Goal: Information Seeking & Learning: Understand process/instructions

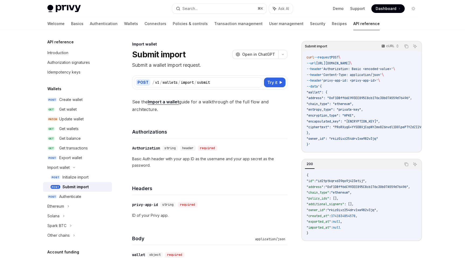
scroll to position [306, 0]
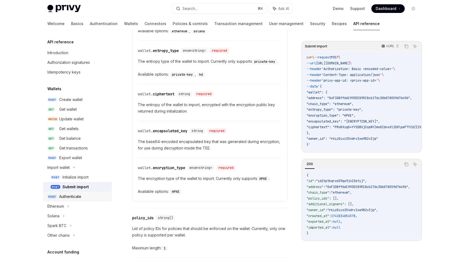
click at [68, 194] on div "Authenticate" at bounding box center [70, 196] width 22 height 6
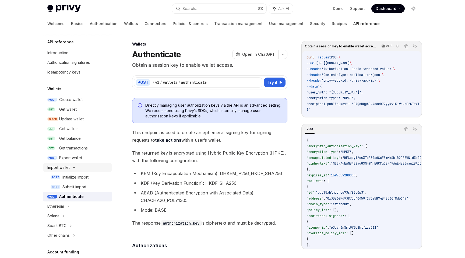
click at [62, 166] on div "Import wallet" at bounding box center [58, 167] width 22 height 6
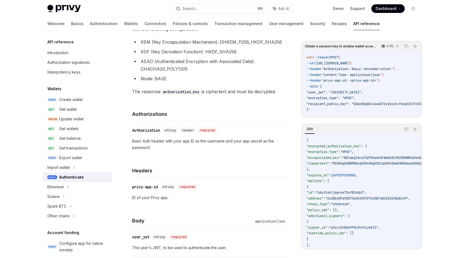
scroll to position [203, 0]
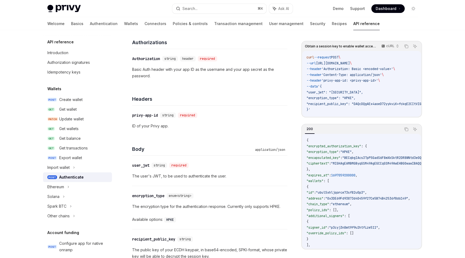
click at [200, 131] on div "​ privy-app-id string required ID of your Privy app." at bounding box center [209, 120] width 155 height 30
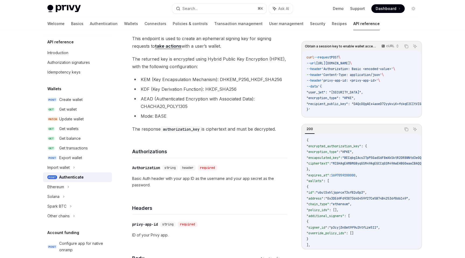
scroll to position [0, 0]
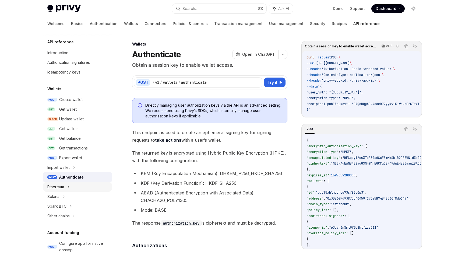
click at [63, 188] on div "Ethereum" at bounding box center [55, 186] width 17 height 6
type textarea "*"
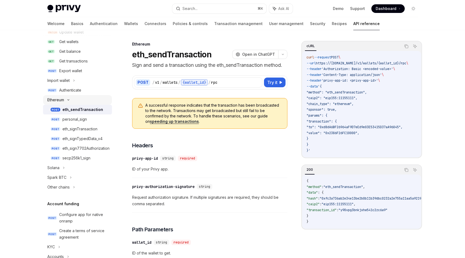
scroll to position [97, 0]
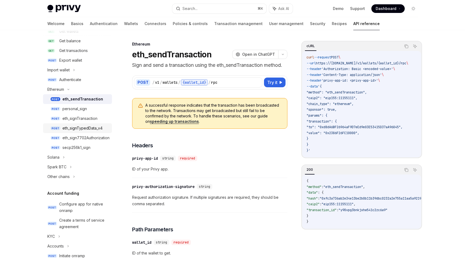
click at [70, 127] on div "eth_signTypedData_v4" at bounding box center [82, 128] width 40 height 6
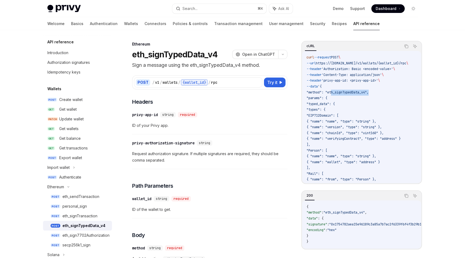
drag, startPoint x: 331, startPoint y: 93, endPoint x: 370, endPoint y: 94, distance: 38.5
click at [368, 94] on span ""method": "eth_signTypedData_v4"," at bounding box center [337, 92] width 62 height 4
copy span "eth_signTypedData_v4"
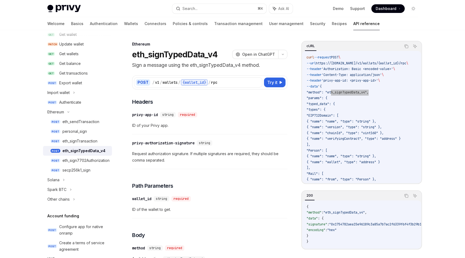
scroll to position [76, 0]
click at [54, 179] on div "Solana" at bounding box center [53, 179] width 12 height 6
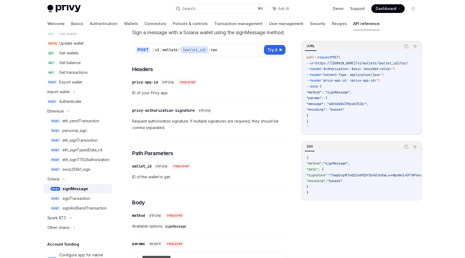
scroll to position [33, 0]
click at [67, 216] on div "Spark BTC" at bounding box center [77, 218] width 69 height 10
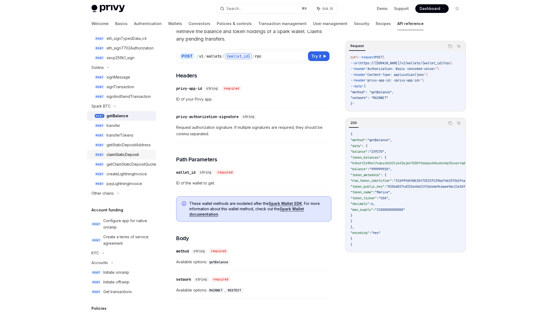
scroll to position [189, 0]
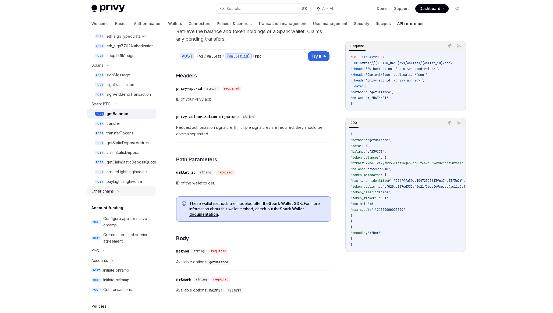
click at [120, 191] on div "Other chains" at bounding box center [121, 191] width 69 height 10
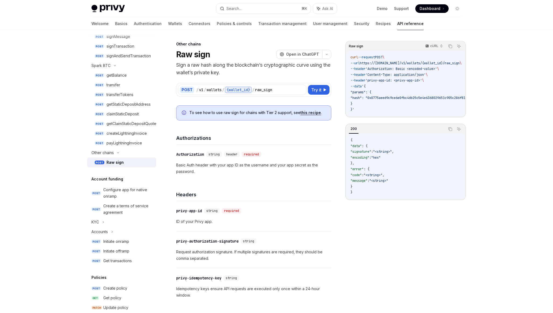
scroll to position [229, 0]
click at [101, 221] on div "KYC" at bounding box center [121, 221] width 69 height 10
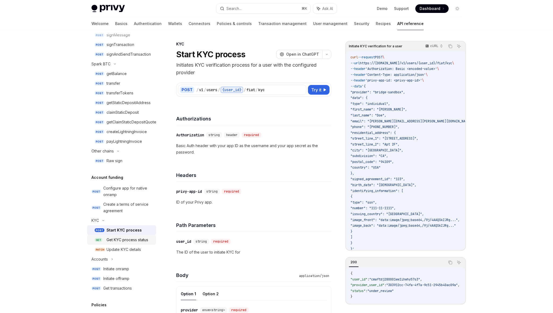
click at [130, 240] on div "Get KYC process status" at bounding box center [127, 240] width 42 height 6
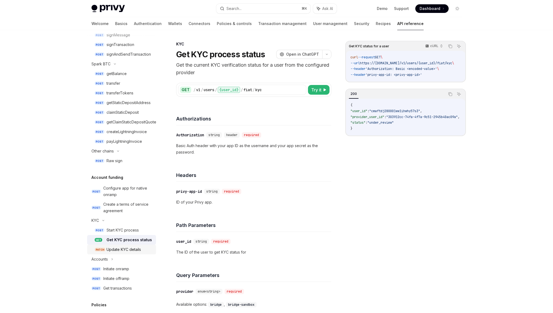
click at [113, 249] on div "Update KYC details" at bounding box center [123, 249] width 34 height 6
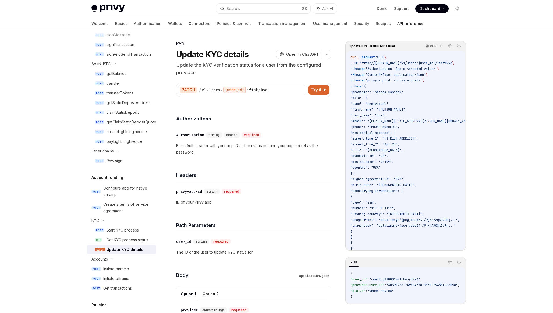
click at [230, 68] on p "Update the KYC verification status for a user from the configured provider" at bounding box center [253, 68] width 155 height 15
click at [198, 66] on p "Update the KYC verification status for a user from the configured provider" at bounding box center [253, 68] width 155 height 15
drag, startPoint x: 173, startPoint y: 66, endPoint x: 231, endPoint y: 66, distance: 57.5
click at [231, 66] on div "KYC Update KYC details OpenAI Open in ChatGPT Update the KYC verification statu…" at bounding box center [203, 300] width 258 height 518
click at [265, 66] on p "Update the KYC verification status for a user from the configured provider" at bounding box center [253, 68] width 155 height 15
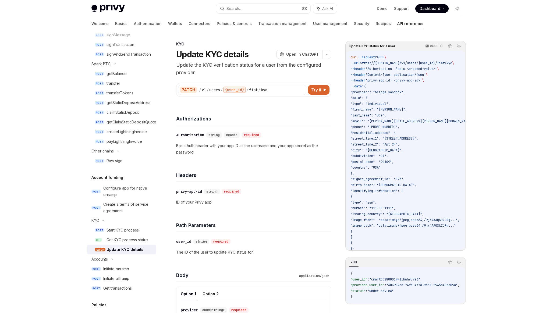
click at [256, 64] on p "Update the KYC verification status for a user from the configured provider" at bounding box center [253, 68] width 155 height 15
click at [229, 64] on p "Update the KYC verification status for a user from the configured provider" at bounding box center [253, 68] width 155 height 15
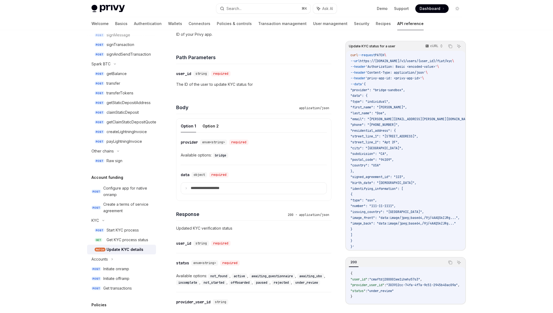
scroll to position [156, 0]
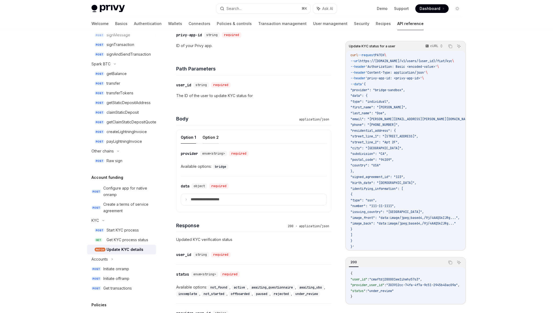
click at [209, 139] on button "Option 2" at bounding box center [210, 137] width 16 height 13
click at [195, 138] on button "Option 1" at bounding box center [188, 137] width 15 height 13
click at [108, 257] on div "Accounts" at bounding box center [121, 259] width 69 height 10
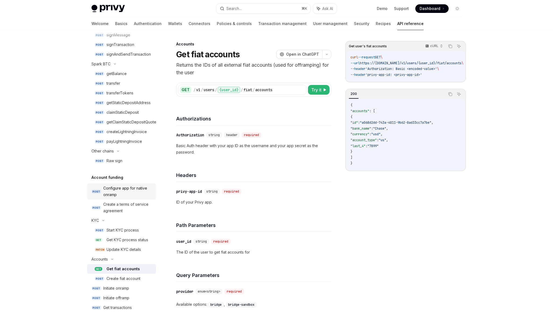
click at [129, 192] on div "Configure app for native onramp" at bounding box center [127, 191] width 49 height 13
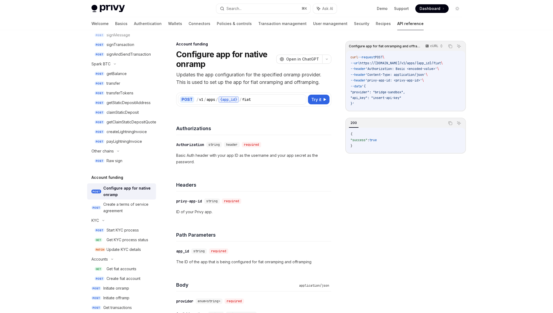
click at [181, 184] on h4 "Headers" at bounding box center [253, 184] width 155 height 7
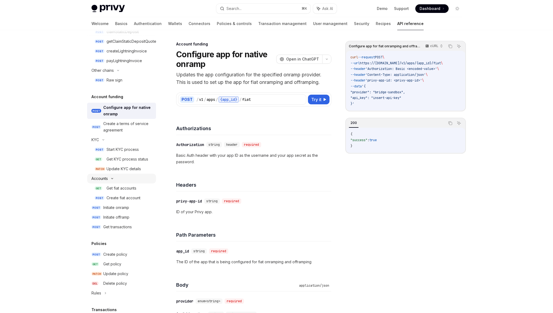
scroll to position [312, 0]
click at [107, 227] on div "Get transactions" at bounding box center [117, 225] width 28 height 6
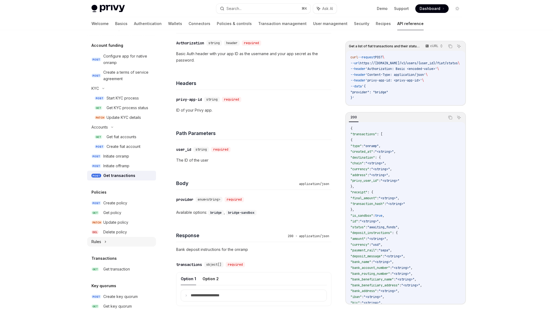
scroll to position [362, 0]
click at [115, 203] on div "Create policy" at bounding box center [115, 202] width 24 height 6
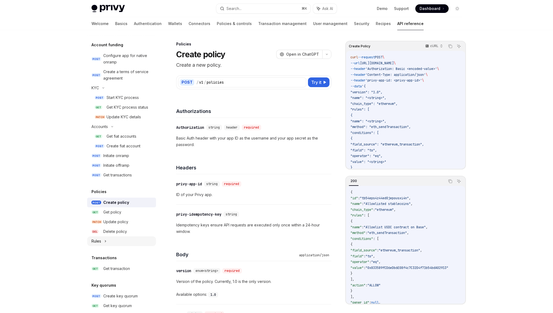
click at [95, 240] on div "Rules" at bounding box center [96, 241] width 10 height 6
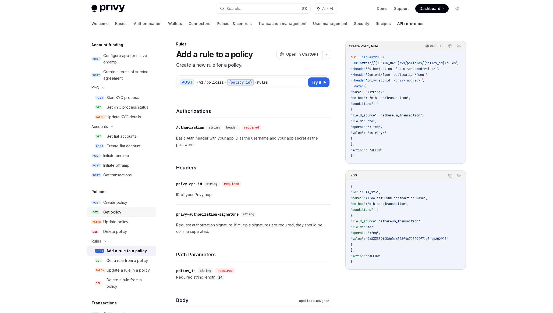
click at [115, 215] on div "Get policy" at bounding box center [112, 212] width 18 height 6
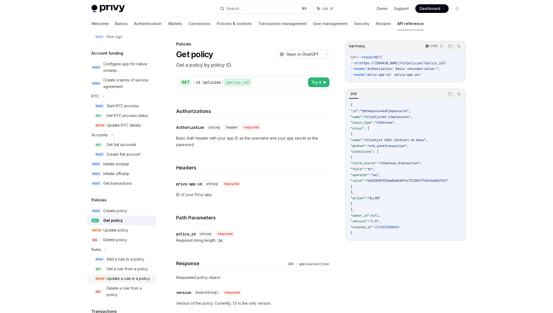
scroll to position [354, 0]
click at [113, 208] on div "Create policy" at bounding box center [115, 210] width 24 height 6
click at [113, 210] on div "Create policy" at bounding box center [115, 210] width 24 height 6
click at [119, 210] on div "Create policy" at bounding box center [115, 210] width 24 height 6
click at [117, 209] on div "Create policy" at bounding box center [115, 210] width 24 height 6
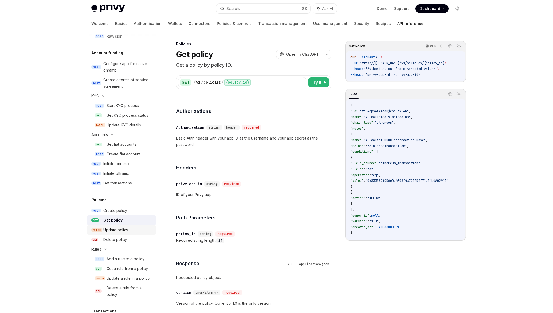
click at [108, 232] on div "Update policy" at bounding box center [115, 230] width 25 height 6
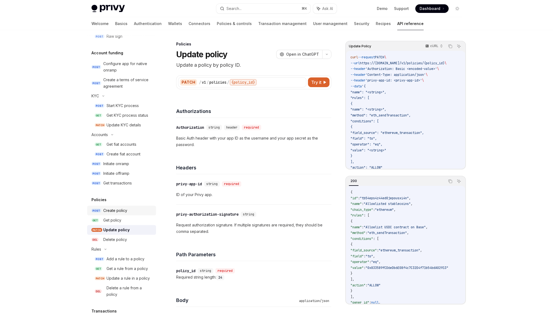
click at [109, 215] on link "POST Create policy" at bounding box center [121, 211] width 69 height 10
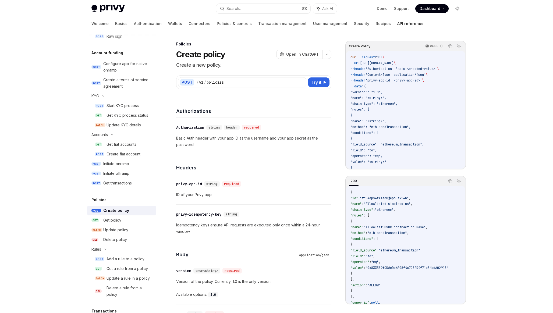
click at [111, 213] on div "Create policy" at bounding box center [116, 210] width 26 height 6
click at [115, 222] on div "Get policy" at bounding box center [112, 220] width 18 height 6
click at [119, 220] on div "Get policy" at bounding box center [112, 220] width 18 height 6
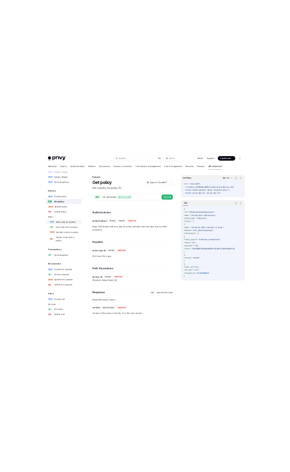
scroll to position [487, 0]
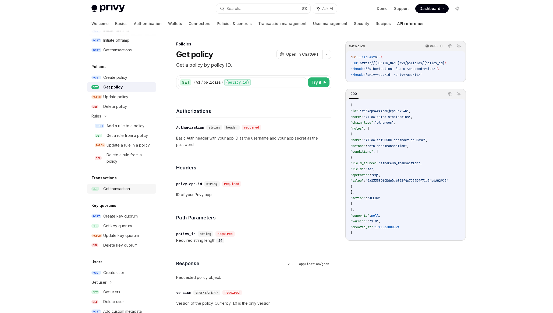
click at [112, 187] on div "Get transaction" at bounding box center [116, 188] width 27 height 6
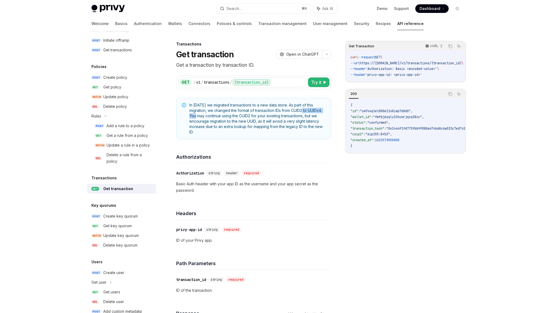
drag, startPoint x: 292, startPoint y: 112, endPoint x: 322, endPoint y: 112, distance: 29.3
click at [322, 112] on span "In [DATE] we migrated transactions to a new data store. As part of this migrati…" at bounding box center [257, 118] width 136 height 32
copy span "CUID2 to UUIDv4"
click at [379, 199] on div "Get Transaction cURL Copy Ask AI curl --request GET \ --url https://[DOMAIN_NAM…" at bounding box center [405, 177] width 120 height 272
click at [346, 187] on div "Get Transaction cURL Copy Ask AI curl --request GET \ --url https://[DOMAIN_NAM…" at bounding box center [405, 177] width 120 height 272
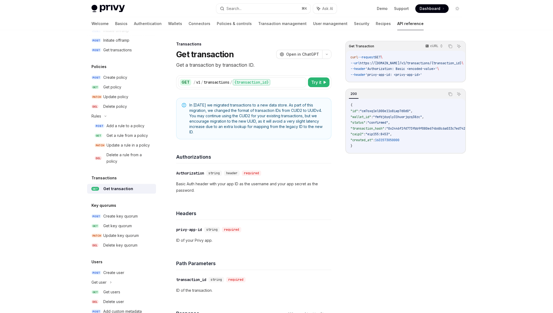
click at [346, 187] on div "Get Transaction cURL Copy Ask AI curl --request GET \ --url https://[DOMAIN_NAM…" at bounding box center [405, 177] width 120 height 272
drag, startPoint x: 371, startPoint y: 131, endPoint x: 363, endPoint y: 131, distance: 7.3
click at [371, 131] on span ""transaction_hash"" at bounding box center [367, 128] width 34 height 4
click at [363, 135] on span ""caip2"" at bounding box center [356, 134] width 13 height 4
click at [382, 135] on span ""eip155:8453"" at bounding box center [377, 134] width 24 height 4
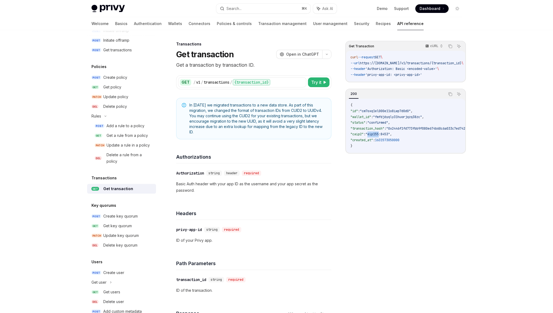
click at [382, 135] on span ""eip155:8453"" at bounding box center [377, 134] width 24 height 4
click at [387, 135] on span ""eip155:8453"" at bounding box center [377, 134] width 24 height 4
click at [360, 135] on span ""caip2"" at bounding box center [356, 134] width 13 height 4
copy span "caip2"
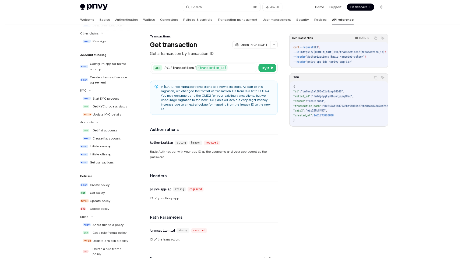
scroll to position [487, 0]
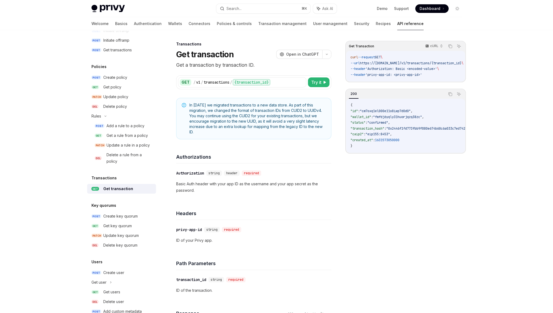
type textarea "*"
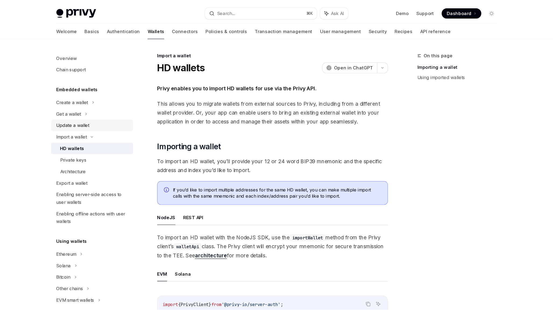
scroll to position [113, 0]
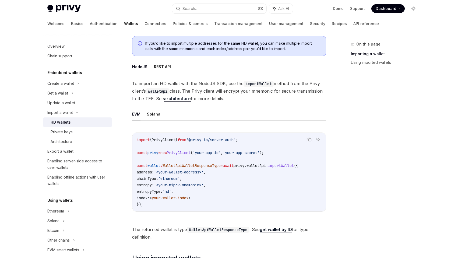
type textarea "*"
